Goal: Use online tool/utility: Utilize a website feature to perform a specific function

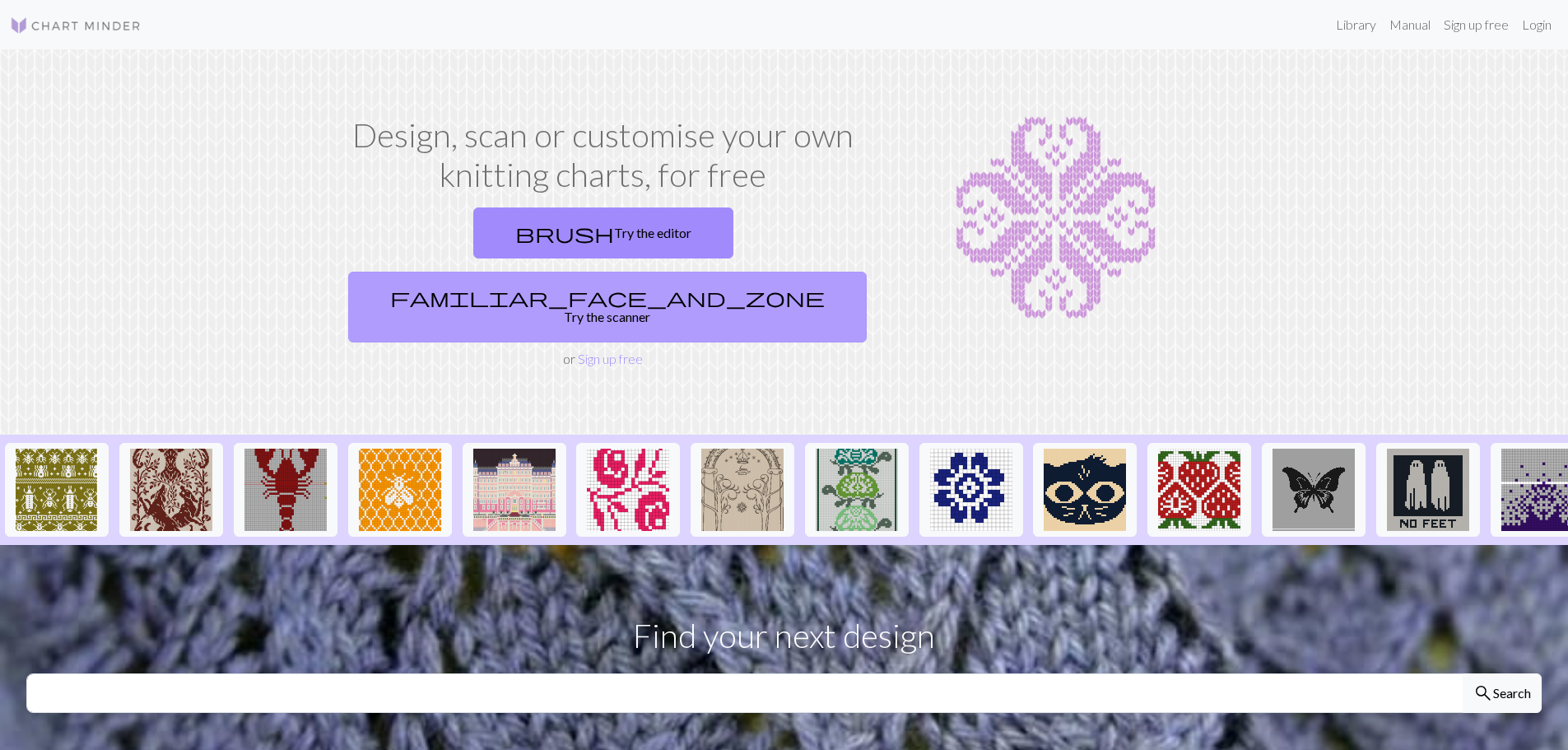
click at [735, 272] on link "familiar_face_and_zone Try the scanner" at bounding box center [607, 307] width 518 height 71
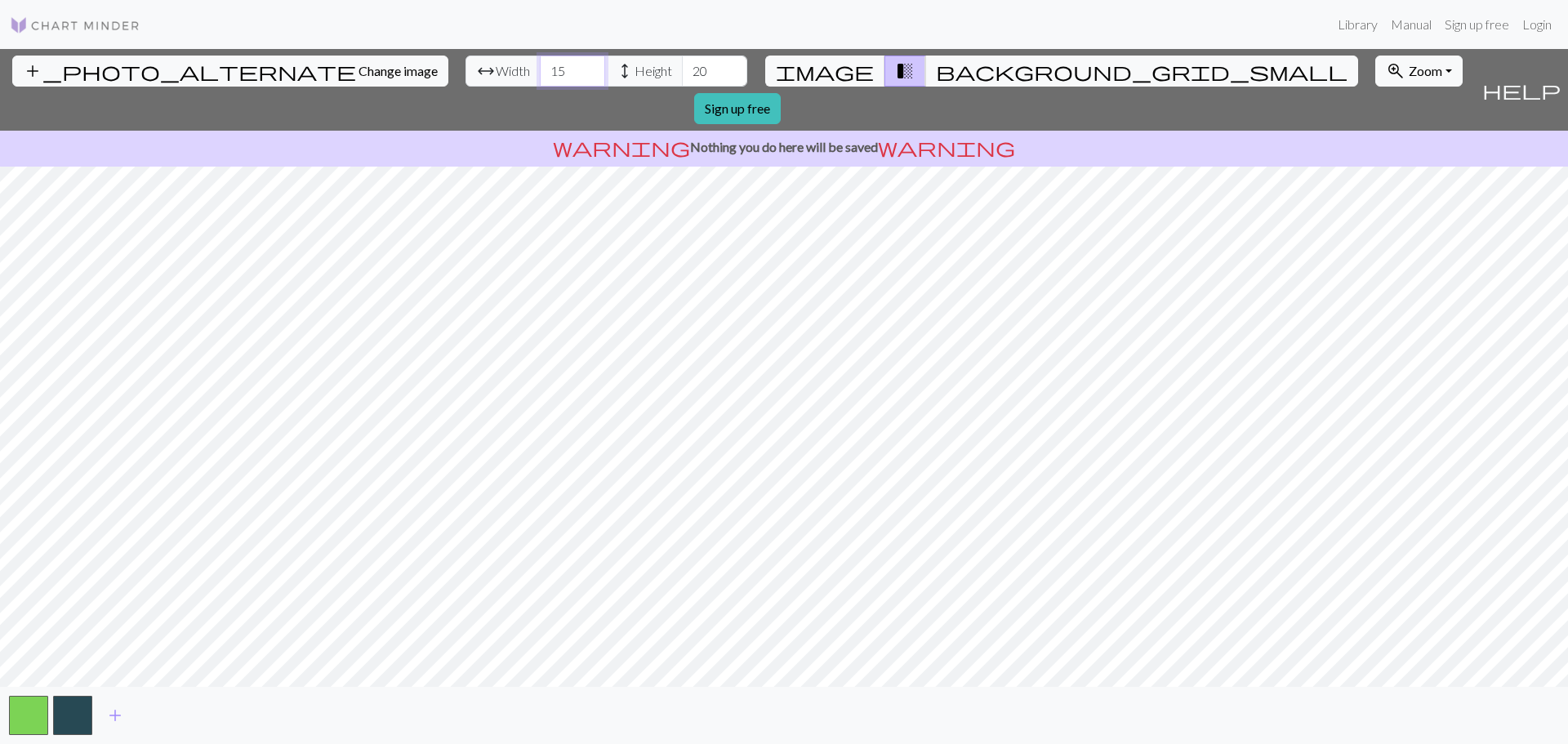
click at [540, 75] on input "15" at bounding box center [572, 71] width 65 height 31
drag, startPoint x: 484, startPoint y: 69, endPoint x: 466, endPoint y: 70, distance: 18.0
click at [540, 70] on input "15" at bounding box center [572, 71] width 65 height 31
type input "107"
click at [784, 117] on div "add_photo_alternate Change image arrow_range Width 107 height Height 20 image t…" at bounding box center [784, 396] width 1568 height 695
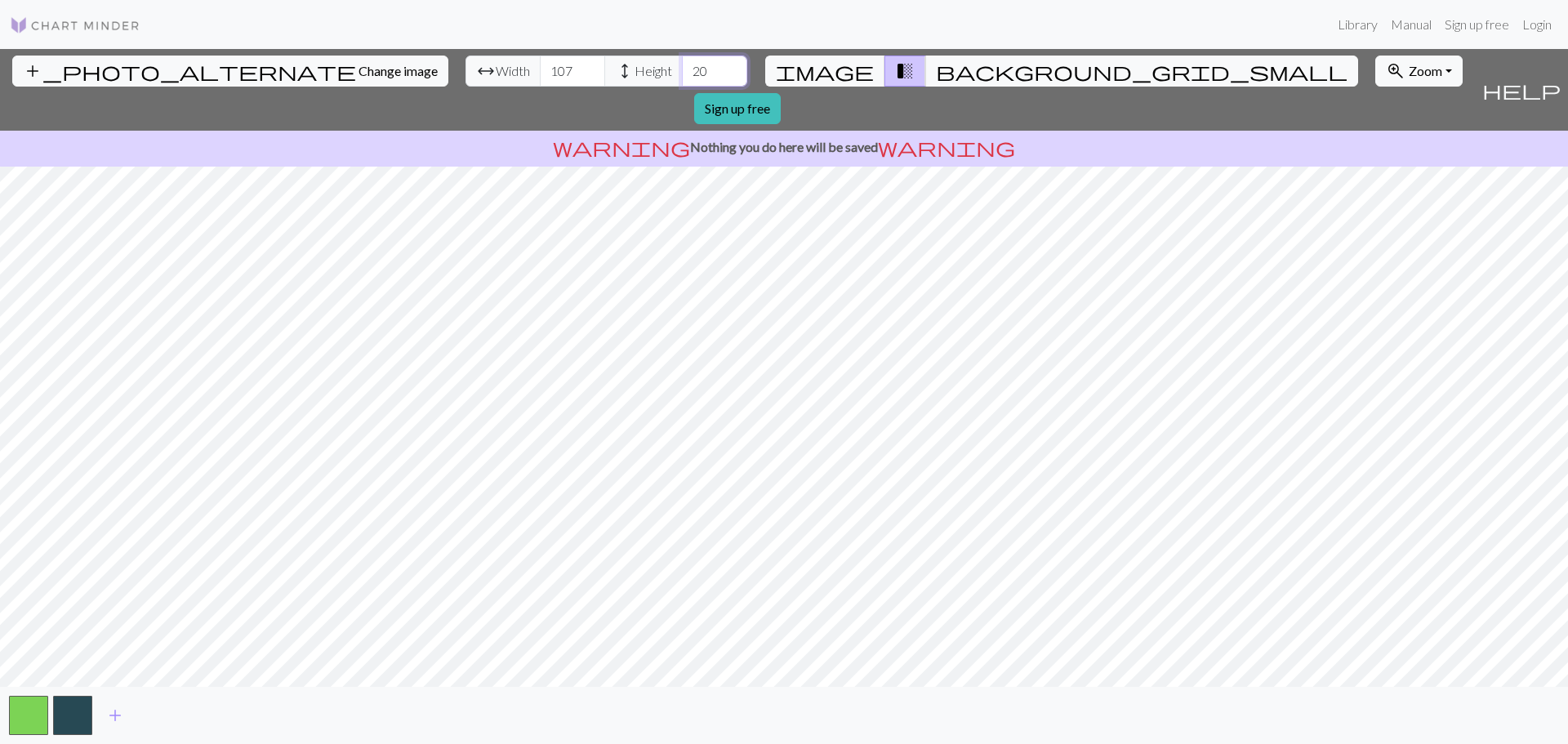
click at [681, 76] on input "20" at bounding box center [714, 71] width 65 height 31
drag, startPoint x: 622, startPoint y: 76, endPoint x: 604, endPoint y: 80, distance: 18.4
click at [681, 80] on input "20" at bounding box center [714, 71] width 65 height 31
type input "100"
click at [936, 67] on span "background_grid_small" at bounding box center [1141, 71] width 411 height 23
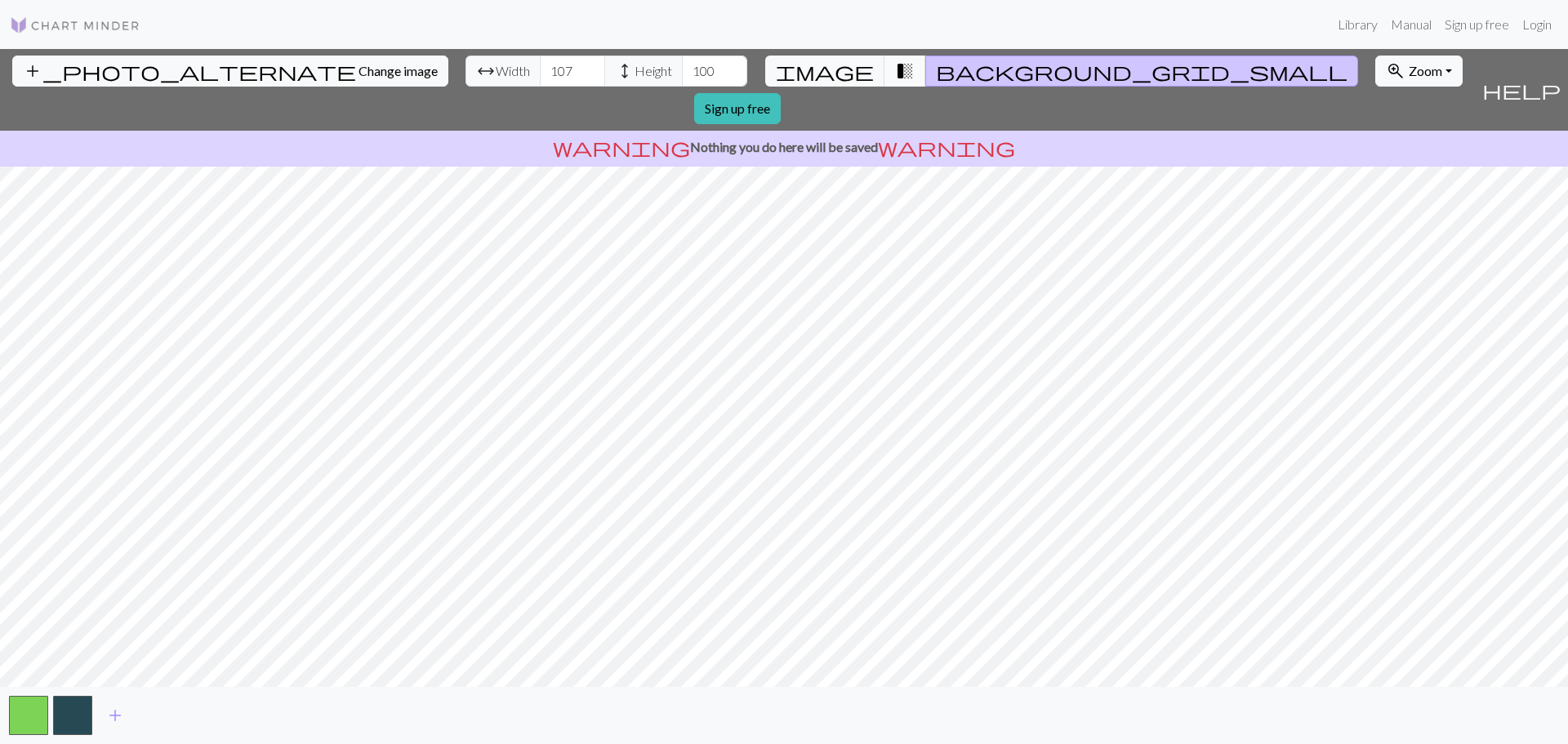
click at [891, 56] on button "transition_fade" at bounding box center [905, 71] width 42 height 31
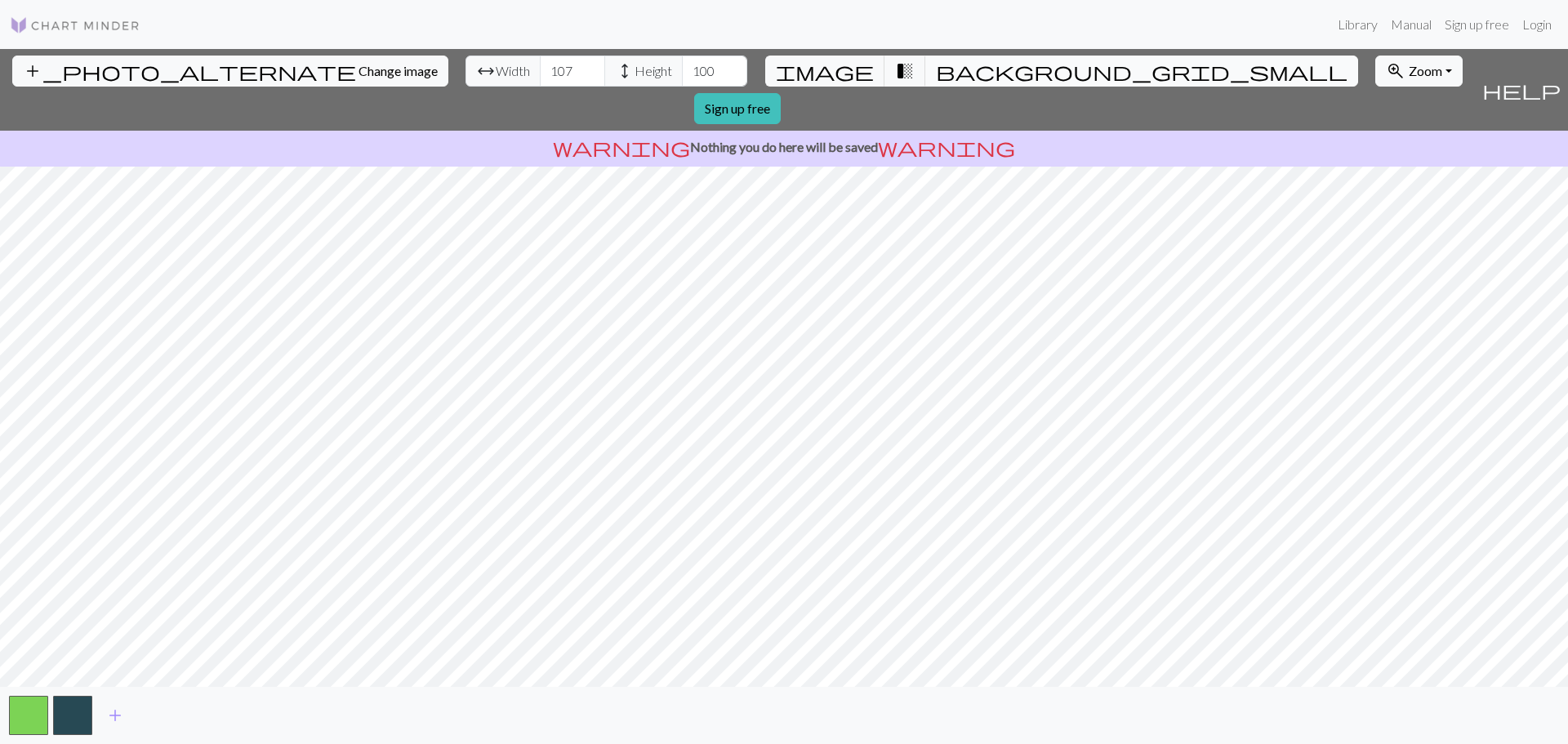
click at [925, 57] on button "background_grid_small" at bounding box center [1141, 71] width 433 height 31
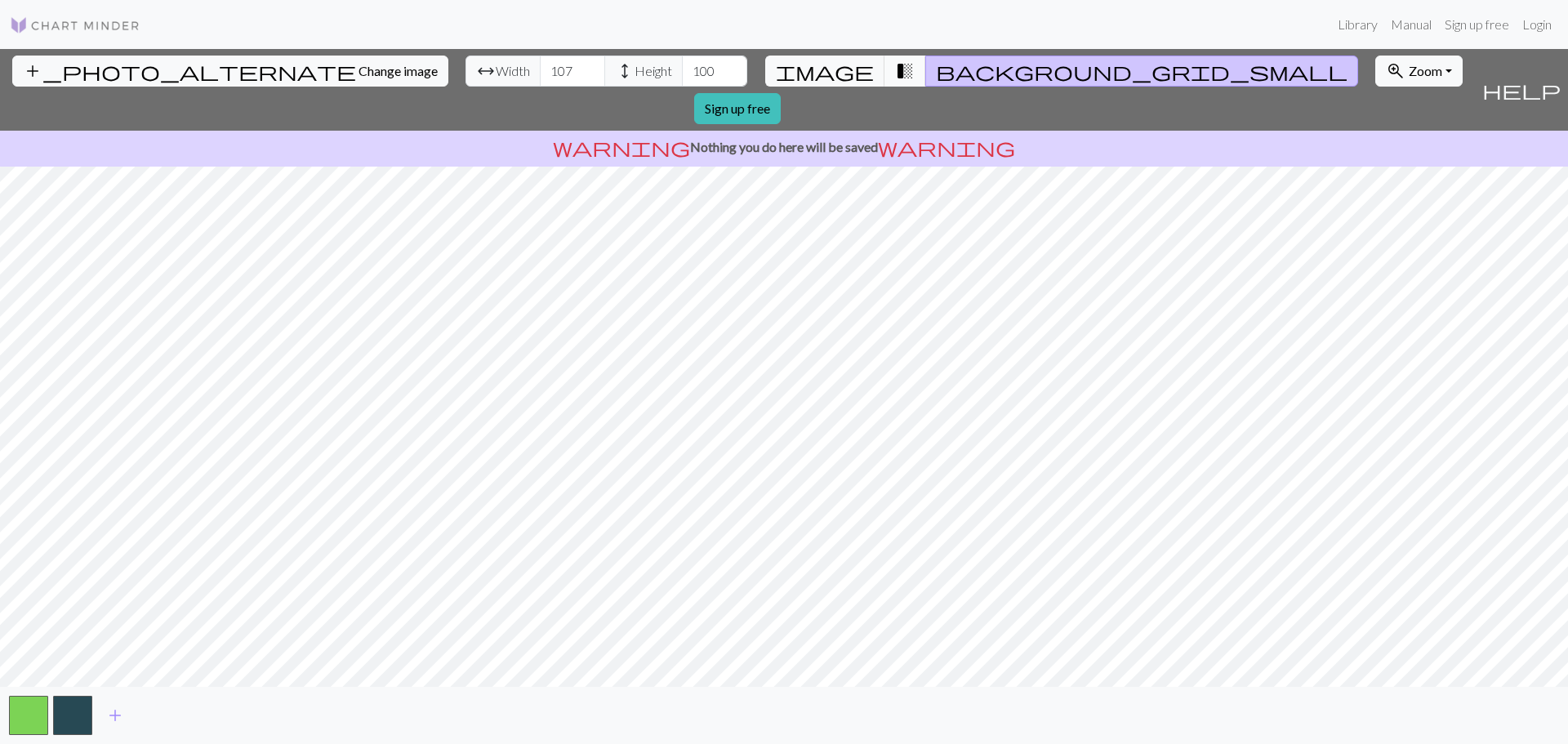
click at [895, 59] on span "transition_fade" at bounding box center [905, 71] width 19 height 23
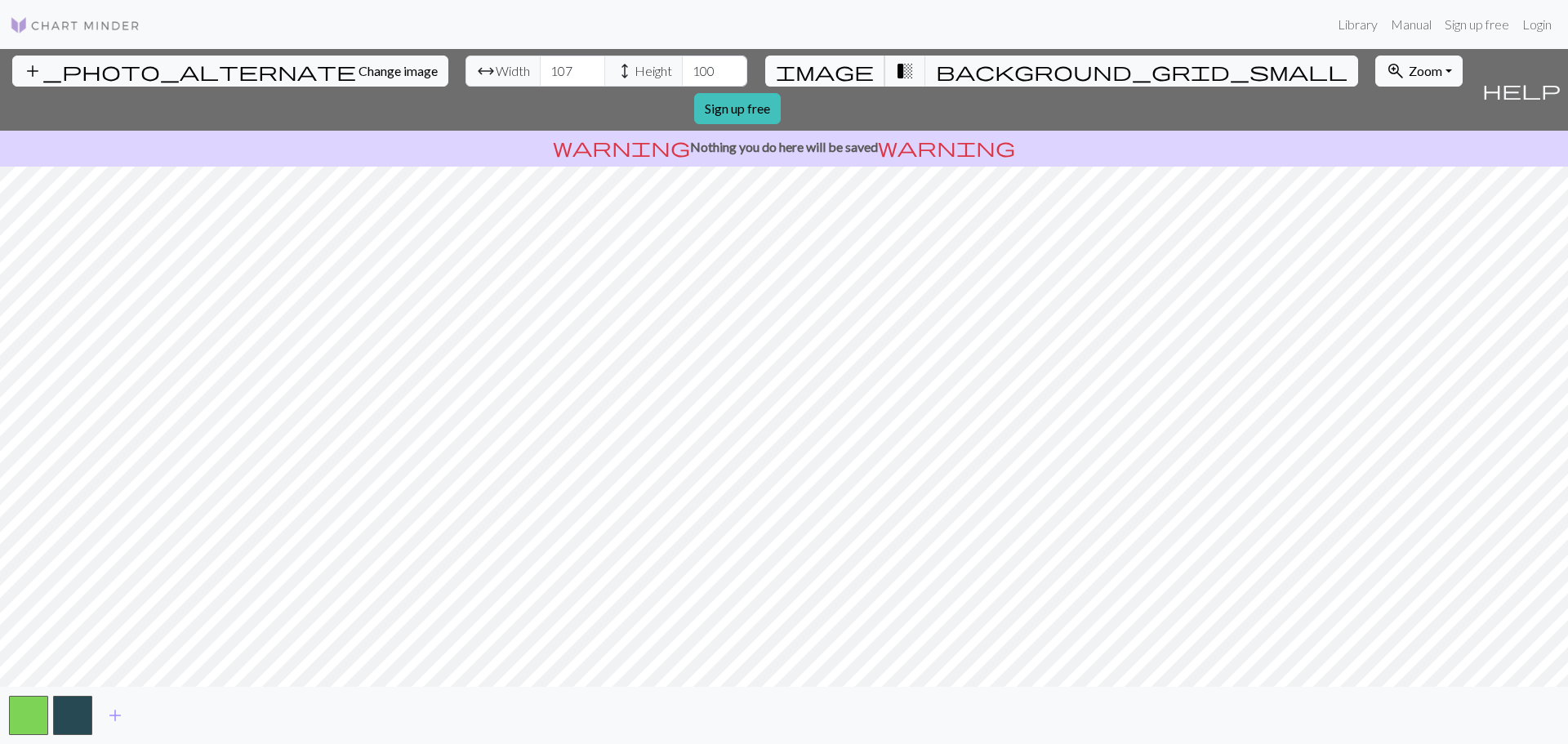
click at [835, 70] on span "image" at bounding box center [824, 71] width 98 height 23
click at [781, 690] on div "add_photo_alternate Change image arrow_range Width 107 height Height 100 image …" at bounding box center [784, 396] width 1568 height 695
click at [895, 66] on span "transition_fade" at bounding box center [905, 71] width 19 height 23
click at [936, 63] on span "background_grid_small" at bounding box center [1141, 71] width 411 height 23
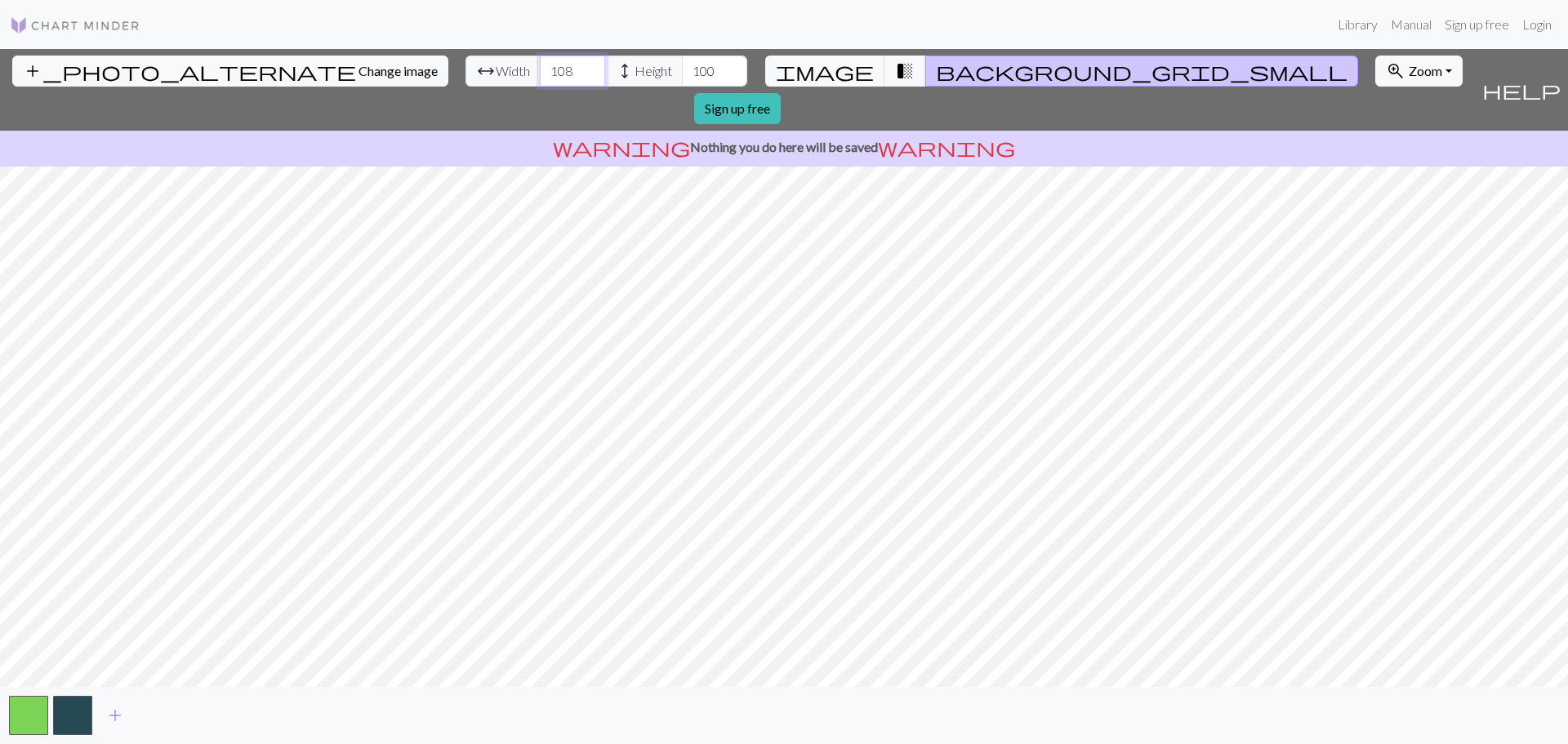
click at [540, 67] on input "108" at bounding box center [572, 71] width 65 height 31
click at [540, 67] on input "109" at bounding box center [572, 71] width 65 height 31
click at [540, 67] on input "110" at bounding box center [572, 71] width 65 height 31
click at [540, 67] on input "111" at bounding box center [572, 71] width 65 height 31
type input "112"
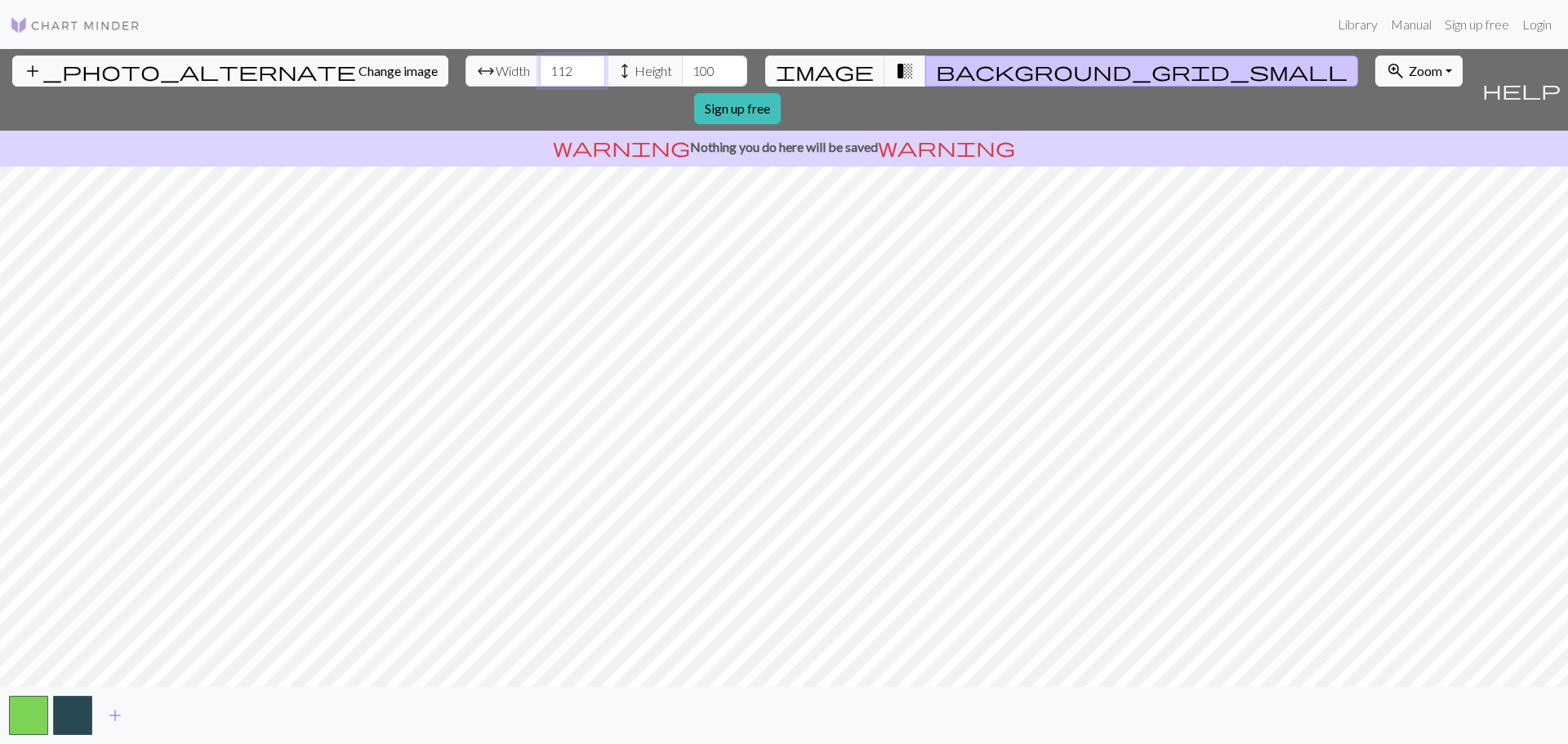
click at [540, 67] on input "112" at bounding box center [572, 71] width 65 height 31
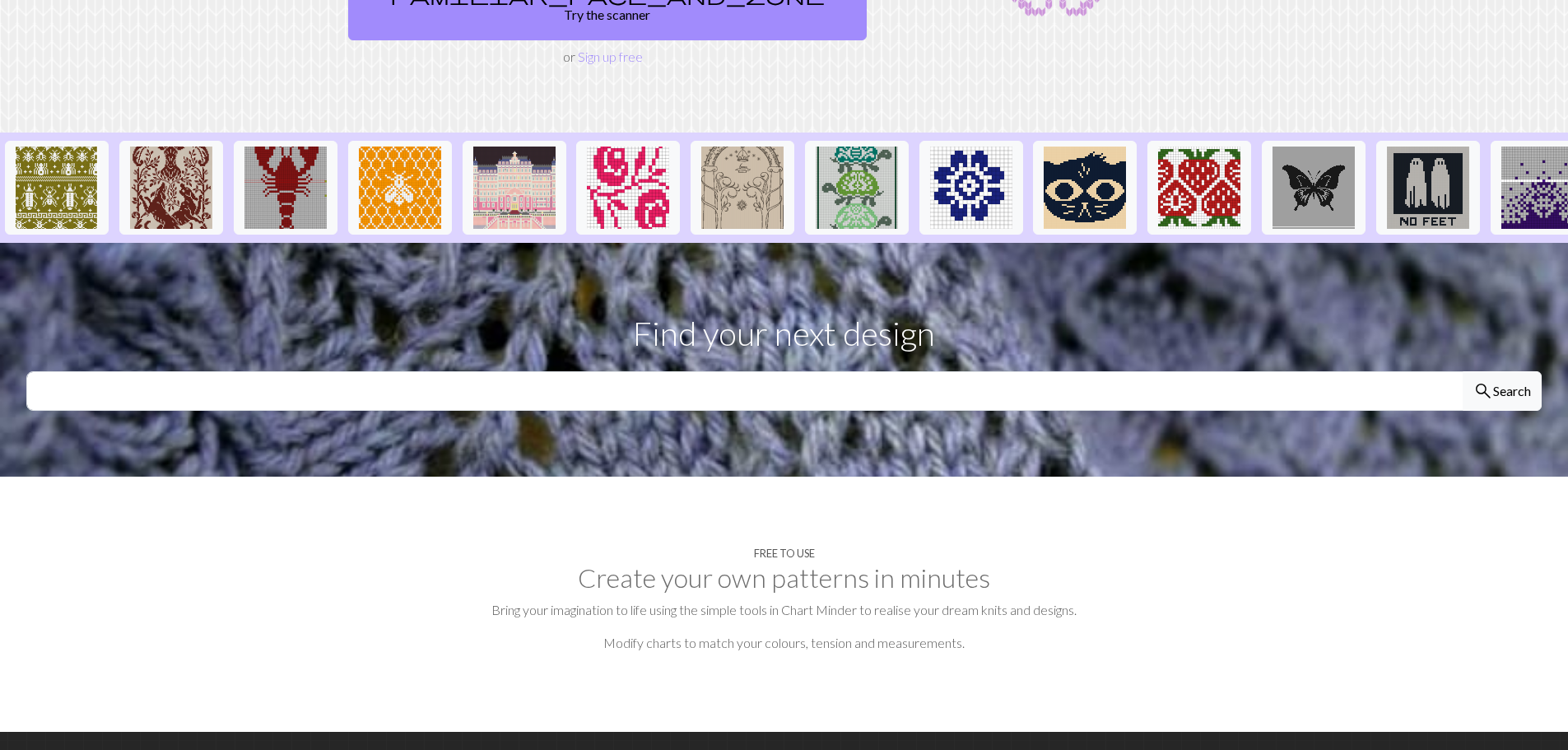
scroll to position [165, 0]
